Goal: Task Accomplishment & Management: Complete application form

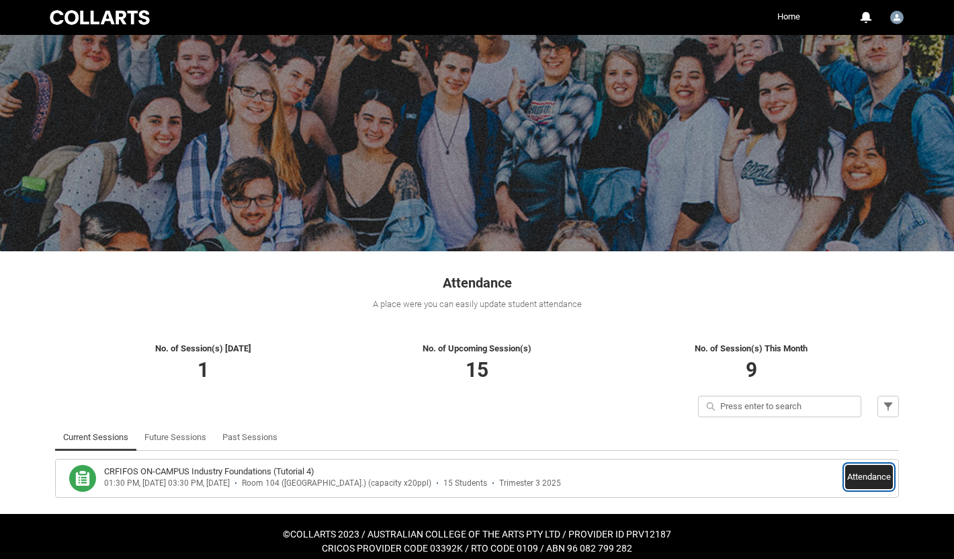
click at [876, 476] on button "Attendance" at bounding box center [869, 477] width 48 height 24
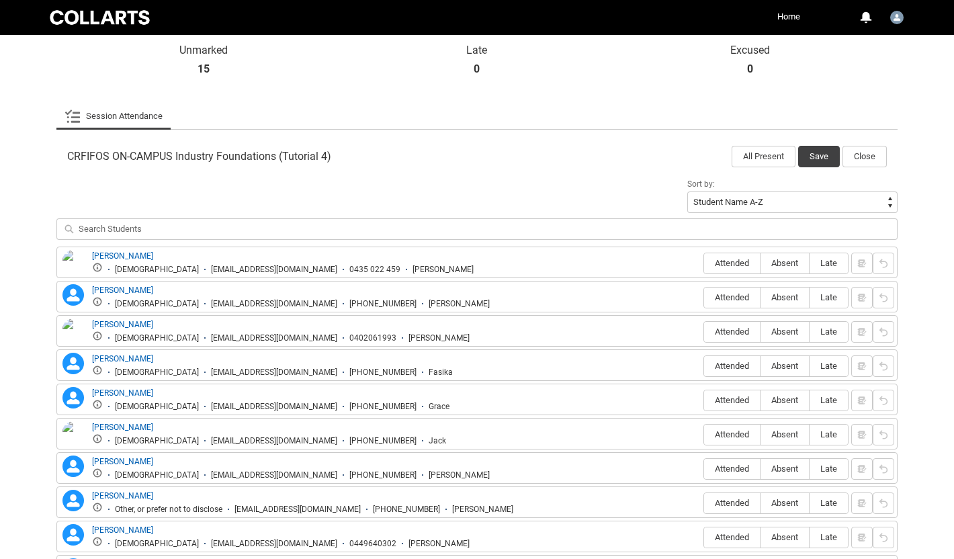
scroll to position [341, 0]
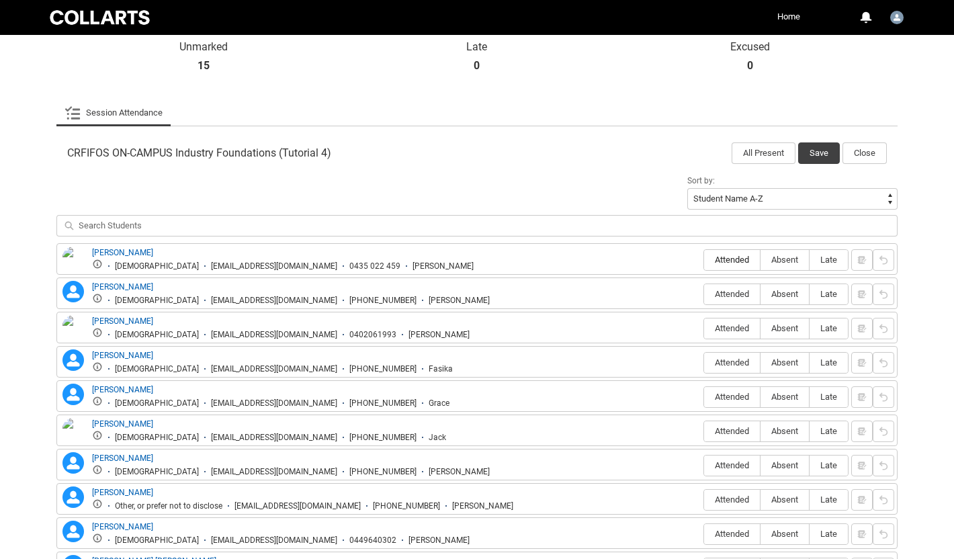
click at [737, 259] on span "Attended" at bounding box center [732, 260] width 56 height 10
click at [704, 259] on input "Attended" at bounding box center [704, 259] width 1 height 1
type lightning-radio-group "Attended"
radio input "true"
click at [780, 295] on span "Absent" at bounding box center [785, 294] width 48 height 10
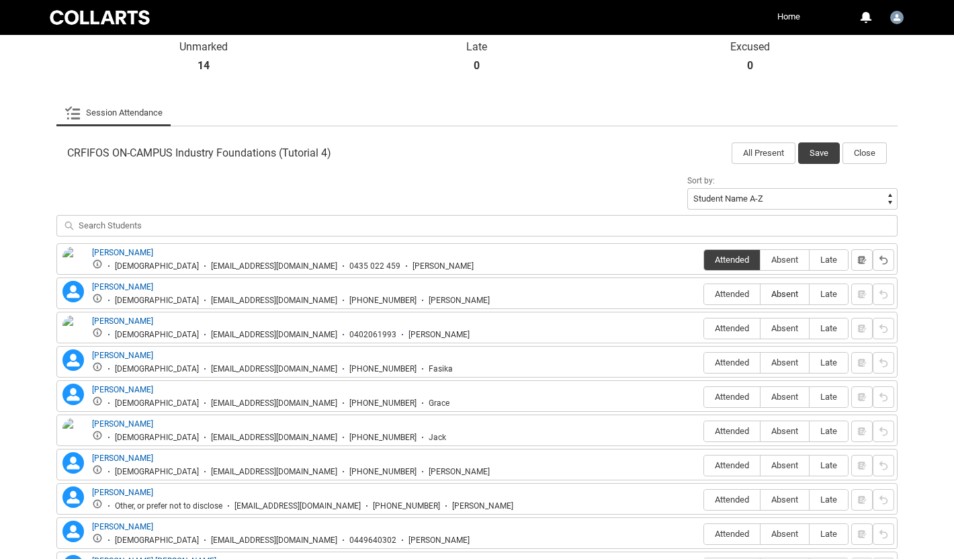
click at [761, 294] on input "Absent" at bounding box center [760, 294] width 1 height 1
type lightning-radio-group "Absent"
radio input "true"
click at [743, 329] on span "Attended" at bounding box center [732, 328] width 56 height 10
click at [704, 329] on input "Attended" at bounding box center [704, 328] width 1 height 1
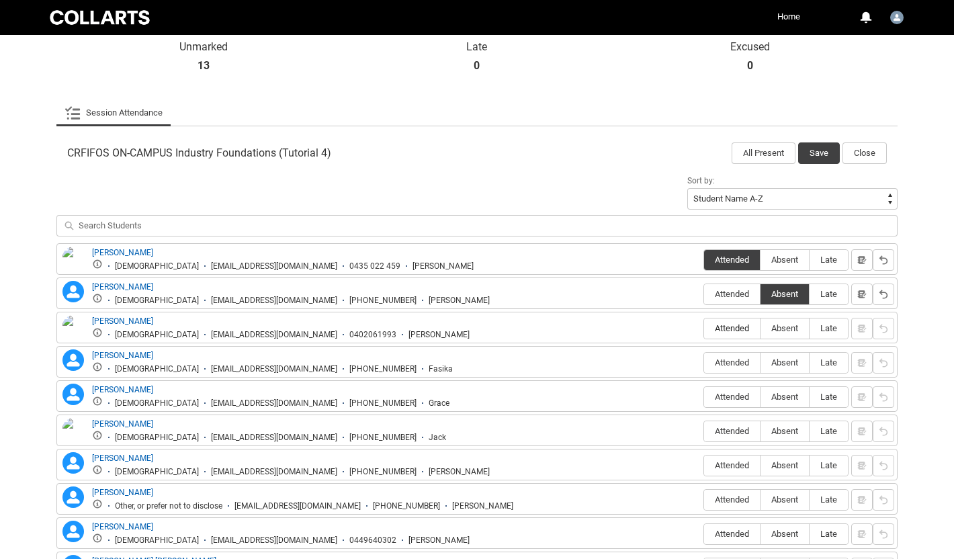
type lightning-radio-group "Attended"
radio input "true"
click at [730, 364] on span "Attended" at bounding box center [732, 363] width 56 height 10
click at [704, 363] on input "Attended" at bounding box center [704, 362] width 1 height 1
type lightning-radio-group "Attended"
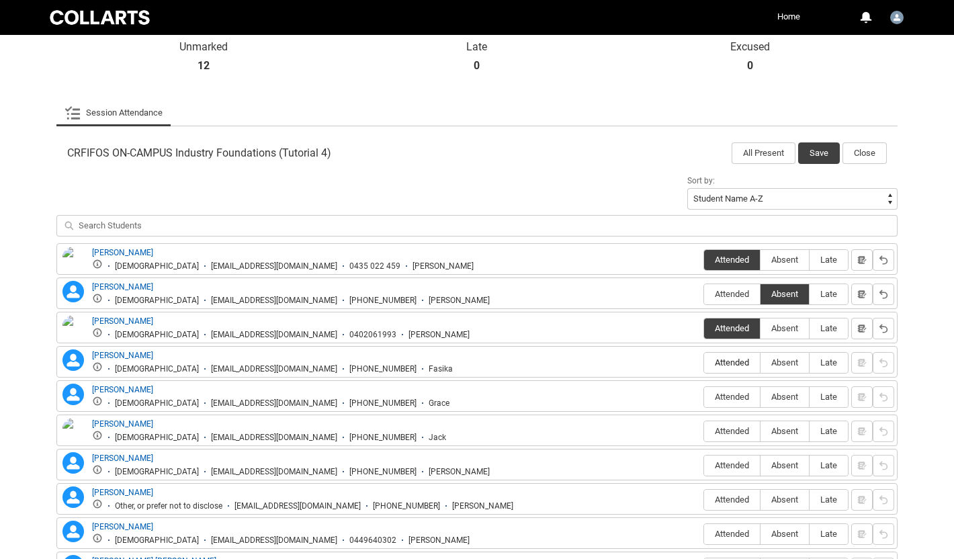
radio input "true"
click at [729, 396] on span "Attended" at bounding box center [732, 397] width 56 height 10
click at [704, 396] on input "Attended" at bounding box center [704, 396] width 1 height 1
type lightning-radio-group "Attended"
radio input "true"
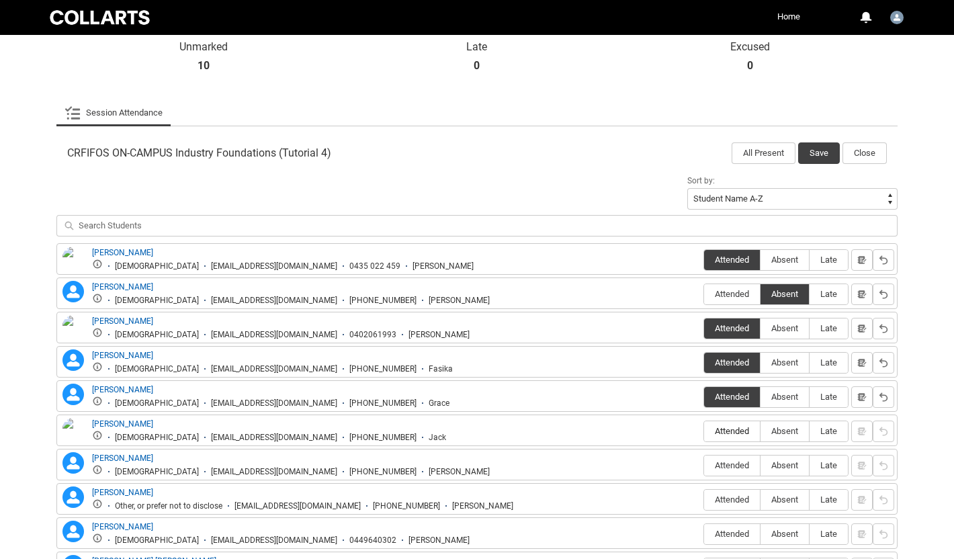
click at [726, 433] on span "Attended" at bounding box center [732, 431] width 56 height 10
click at [704, 431] on input "Attended" at bounding box center [704, 431] width 1 height 1
type lightning-radio-group "Attended"
radio input "true"
click at [779, 466] on span "Absent" at bounding box center [785, 465] width 48 height 10
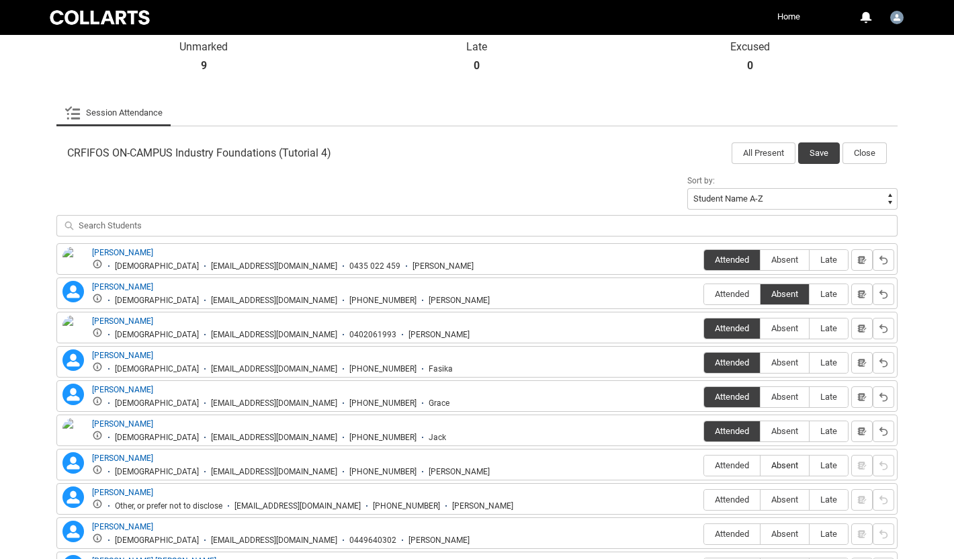
click at [761, 466] on input "Absent" at bounding box center [760, 465] width 1 height 1
type lightning-radio-group "Absent"
radio input "true"
click at [739, 502] on span "Attended" at bounding box center [732, 500] width 56 height 10
click at [704, 500] on input "Attended" at bounding box center [704, 499] width 1 height 1
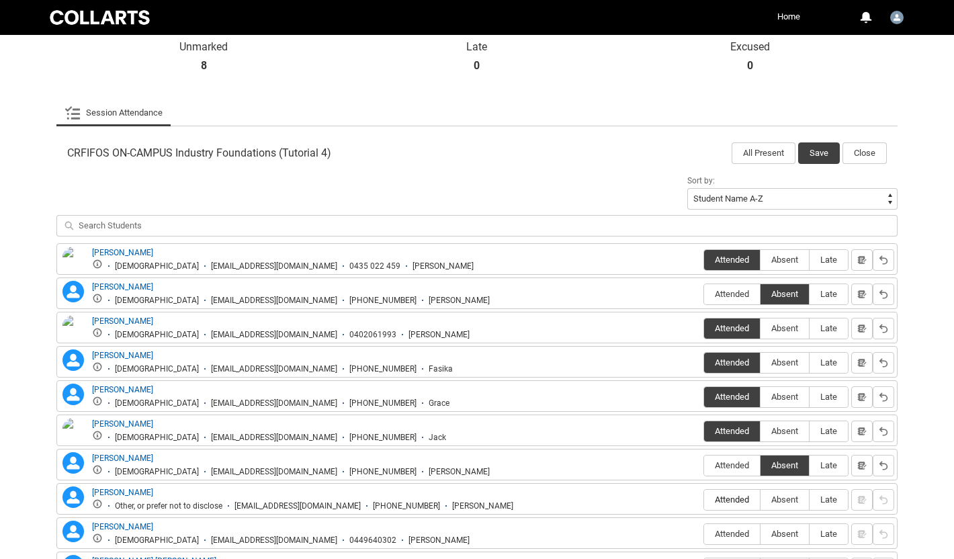
type lightning-radio-group "Attended"
radio input "true"
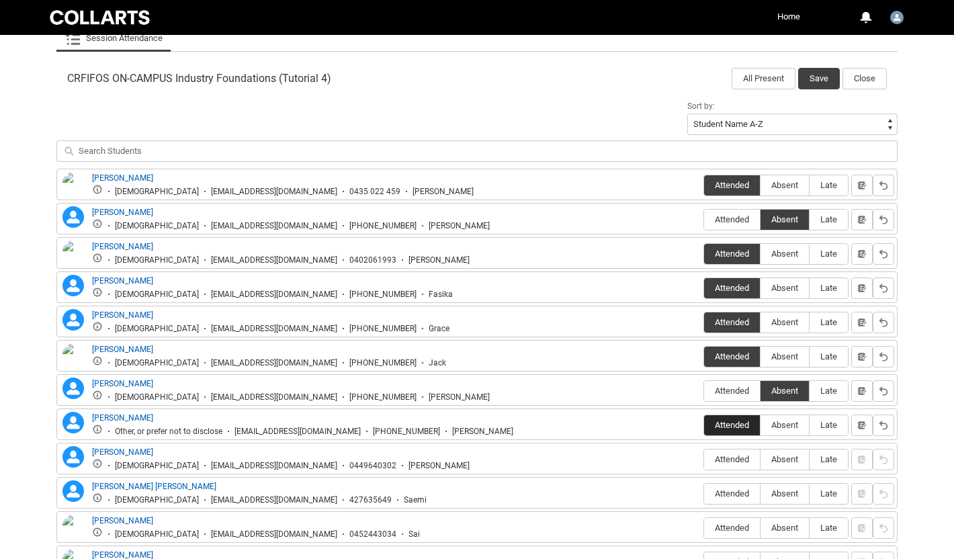
scroll to position [421, 0]
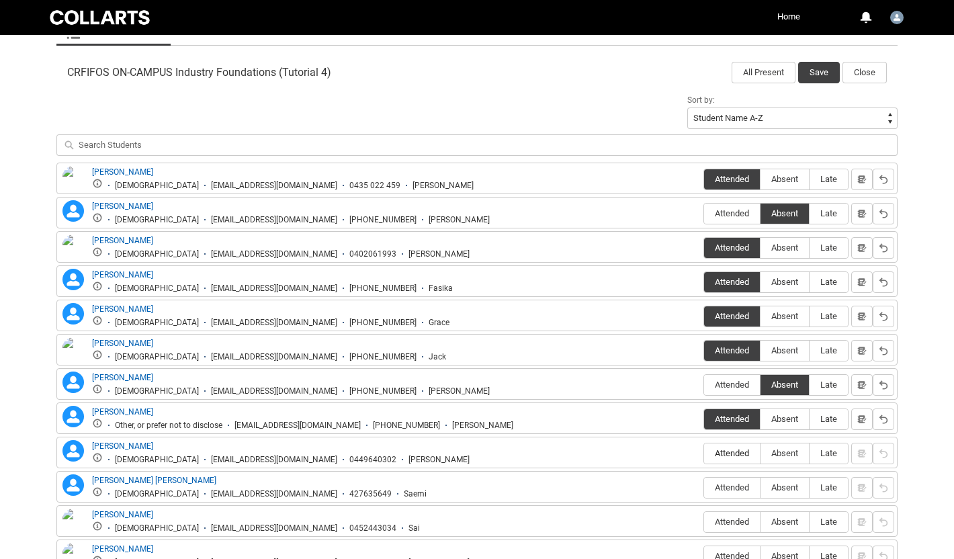
click at [735, 455] on span "Attended" at bounding box center [732, 453] width 56 height 10
click at [704, 454] on input "Attended" at bounding box center [704, 453] width 1 height 1
type lightning-radio-group "Attended"
radio input "true"
click at [737, 490] on span "Attended" at bounding box center [732, 488] width 56 height 10
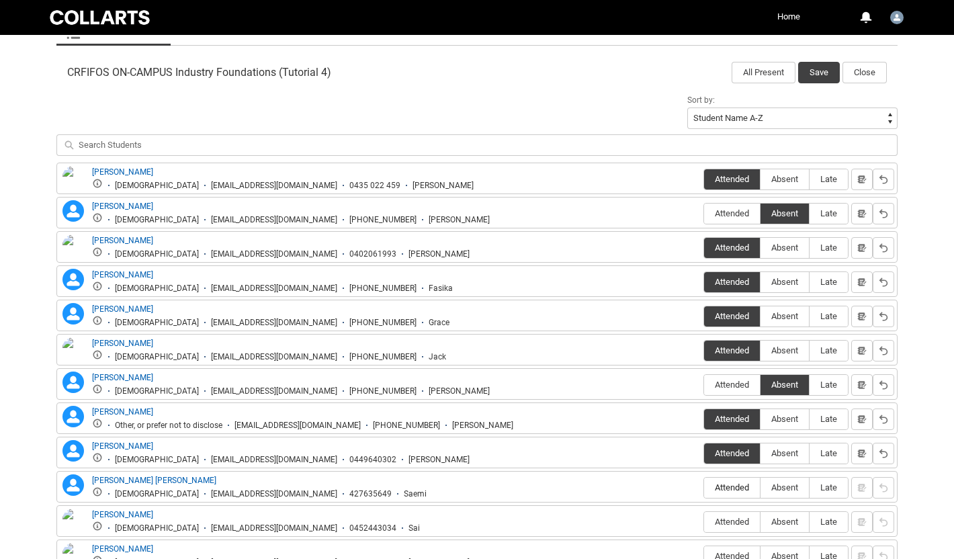
click at [704, 488] on input "Attended" at bounding box center [704, 487] width 1 height 1
type lightning-radio-group "Attended"
radio input "true"
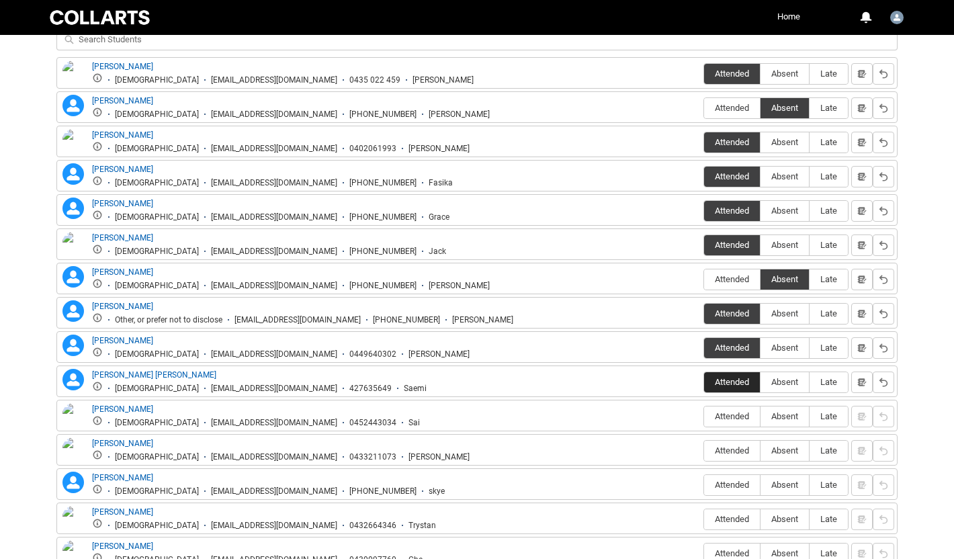
scroll to position [528, 0]
click at [734, 415] on span "Attended" at bounding box center [732, 416] width 56 height 10
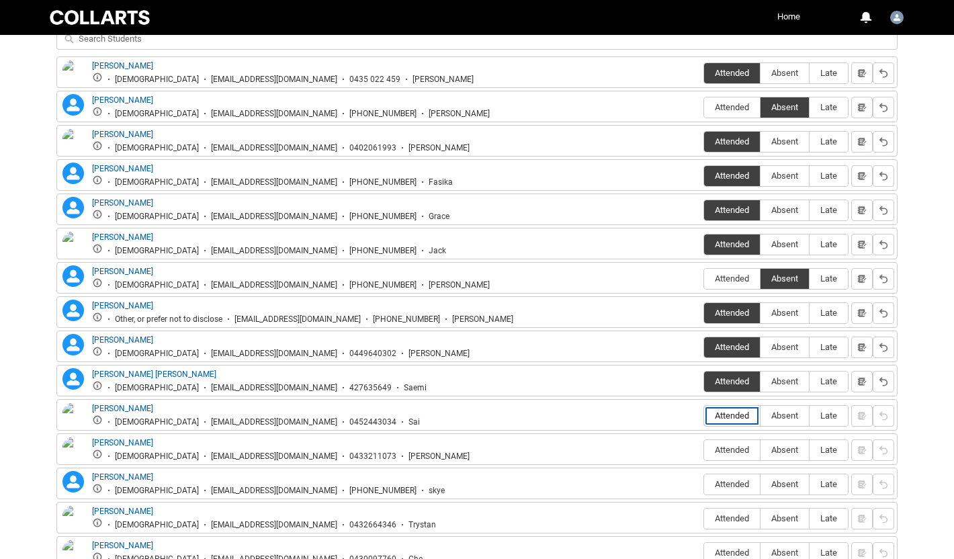
click at [704, 415] on input "Attended" at bounding box center [704, 415] width 1 height 1
type lightning-radio-group "Attended"
radio input "true"
click at [727, 452] on span "Attended" at bounding box center [732, 450] width 56 height 10
click at [704, 450] on input "Attended" at bounding box center [704, 450] width 1 height 1
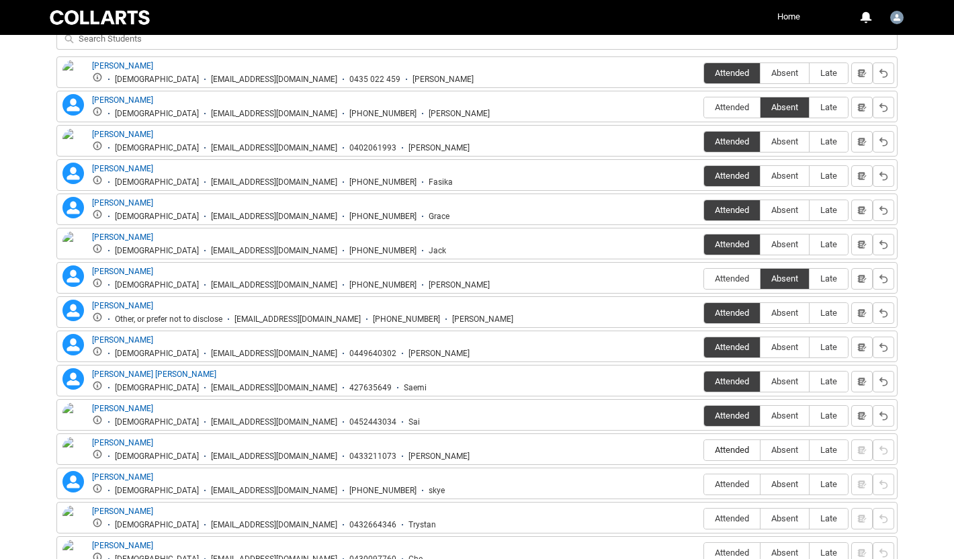
type lightning-radio-group "Attended"
radio input "true"
click at [794, 486] on span "Absent" at bounding box center [785, 484] width 48 height 10
click at [761, 485] on input "Absent" at bounding box center [760, 484] width 1 height 1
type lightning-radio-group "Absent"
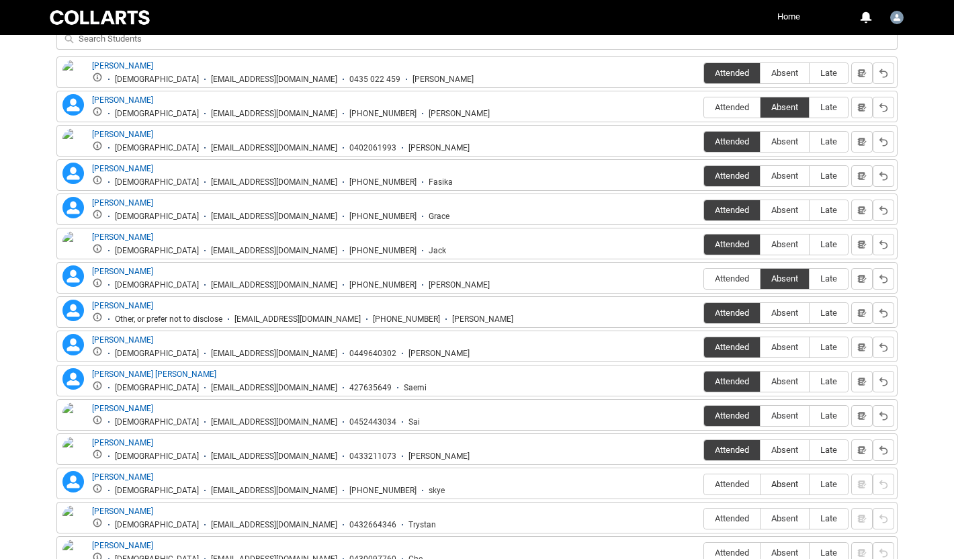
radio input "true"
click at [735, 519] on span "Attended" at bounding box center [732, 518] width 56 height 10
click at [704, 519] on input "Attended" at bounding box center [704, 518] width 1 height 1
type lightning-radio-group "Attended"
radio input "true"
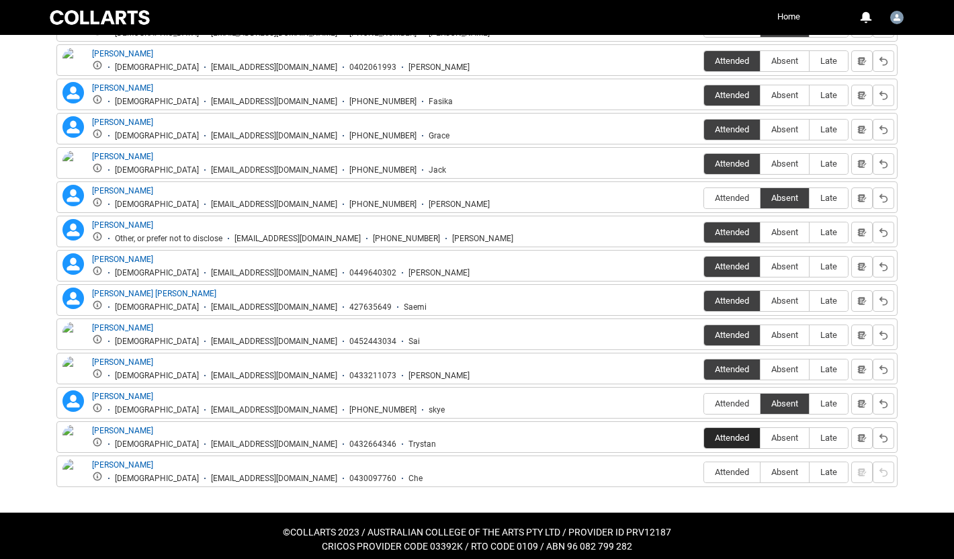
scroll to position [616, 0]
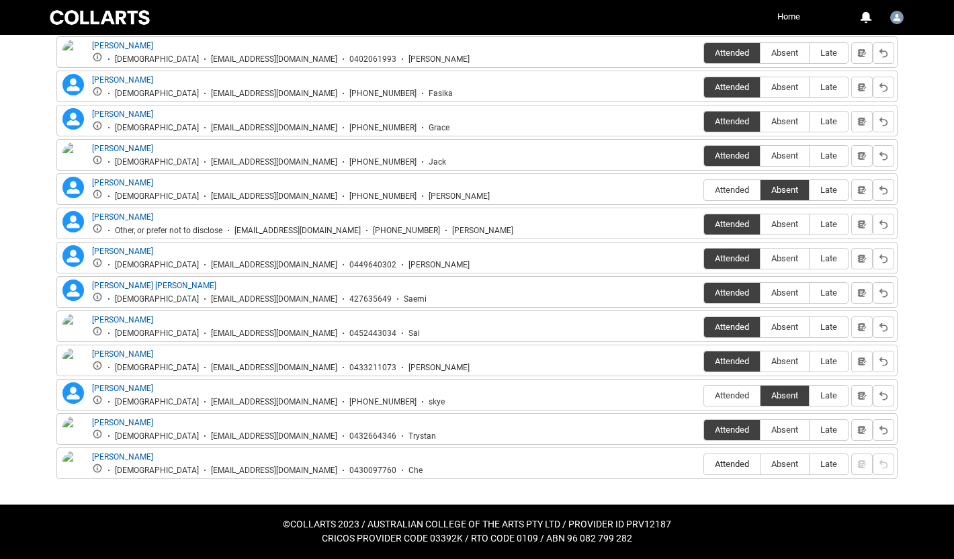
click at [733, 463] on span "Attended" at bounding box center [732, 464] width 56 height 10
click at [704, 464] on input "Attended" at bounding box center [704, 464] width 1 height 1
type lightning-radio-group "Attended"
radio input "true"
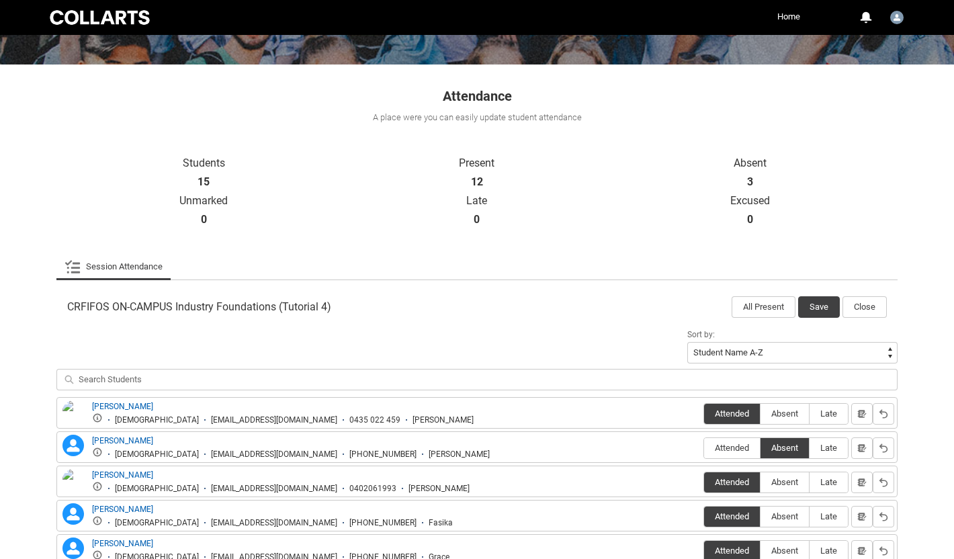
scroll to position [175, 0]
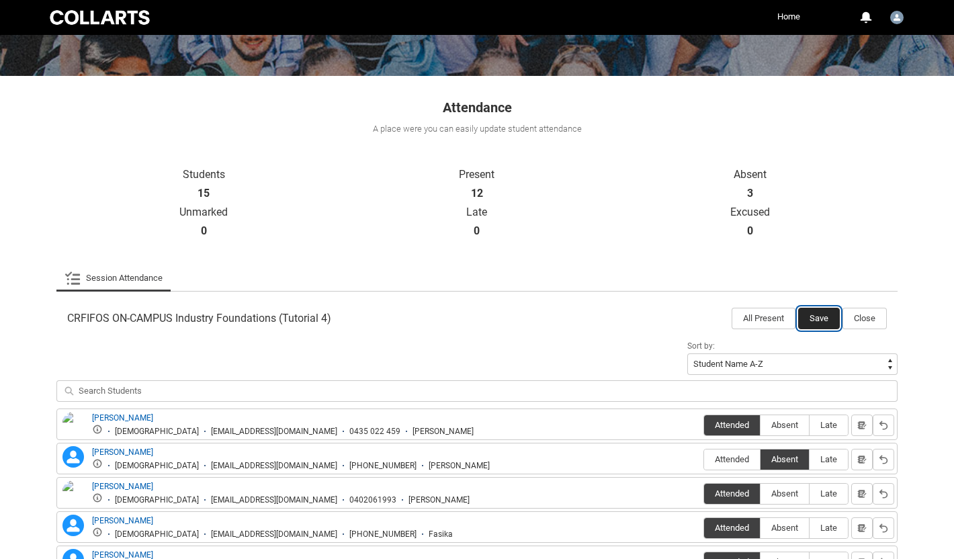
click at [822, 320] on button "Save" at bounding box center [819, 319] width 42 height 22
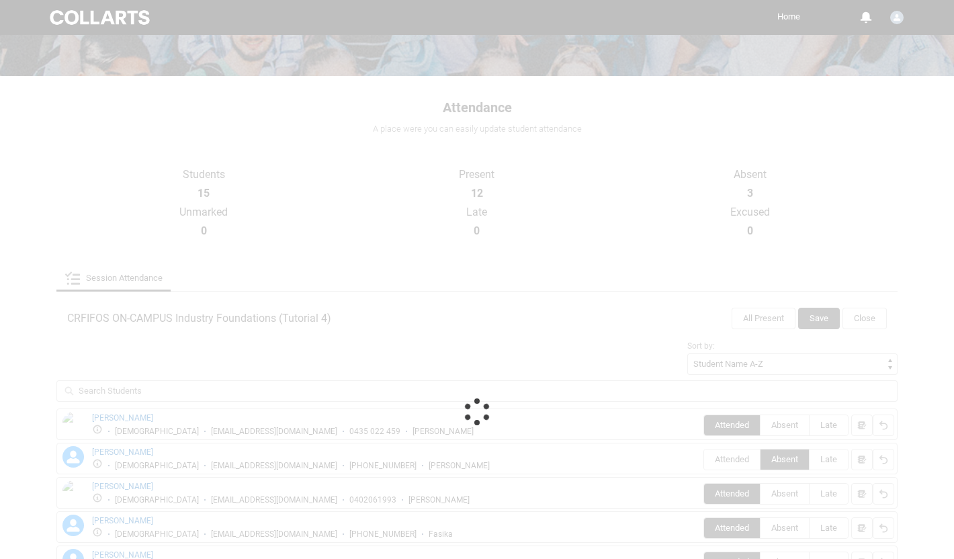
scroll to position [9, 0]
